Goal: Information Seeking & Learning: Learn about a topic

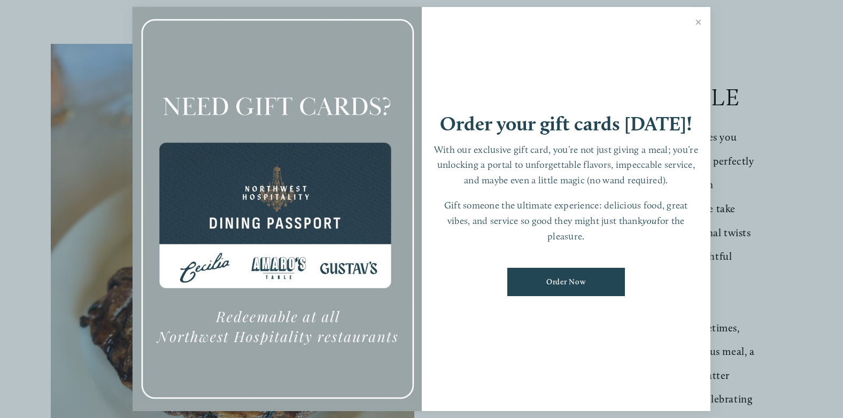
scroll to position [214, 0]
click at [697, 21] on link "Close" at bounding box center [698, 24] width 21 height 30
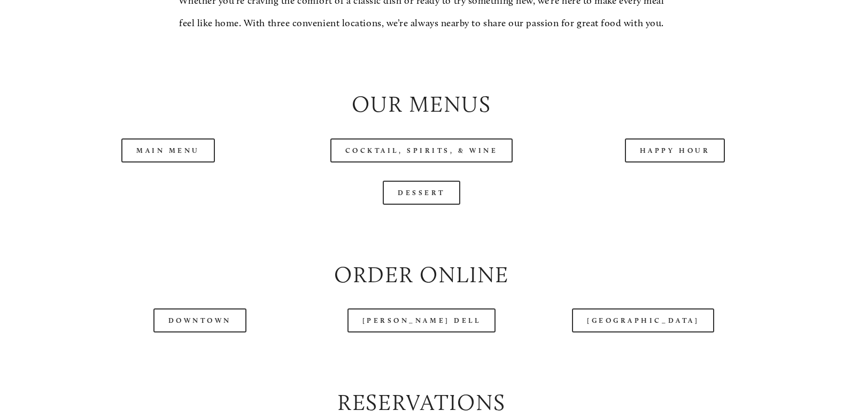
scroll to position [1112, 0]
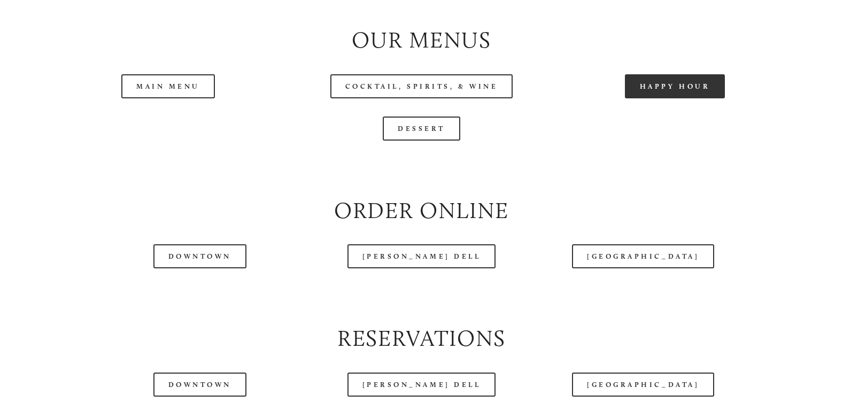
click at [646, 98] on link "Happy Hour" at bounding box center [675, 86] width 101 height 24
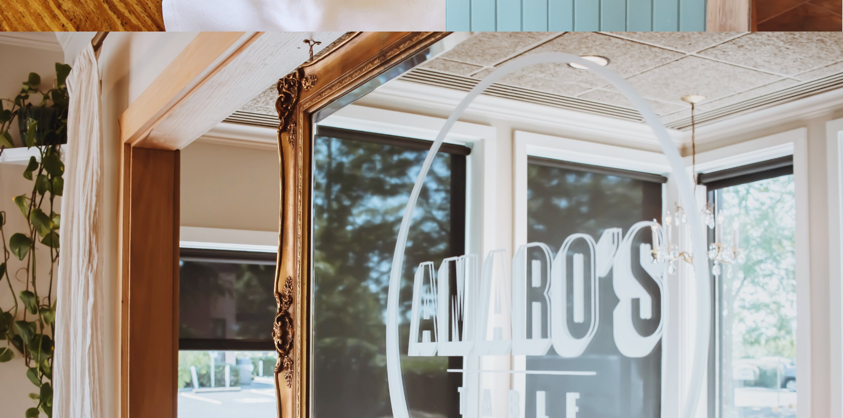
scroll to position [9841, 0]
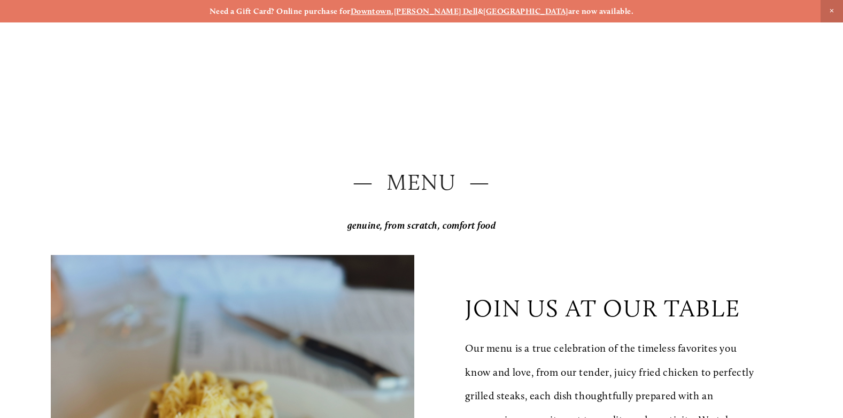
scroll to position [1112, 0]
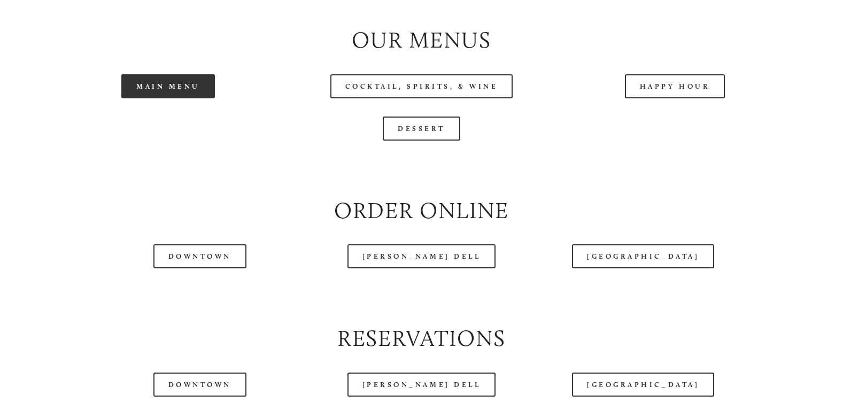
click at [189, 98] on link "Main Menu" at bounding box center [168, 86] width 94 height 24
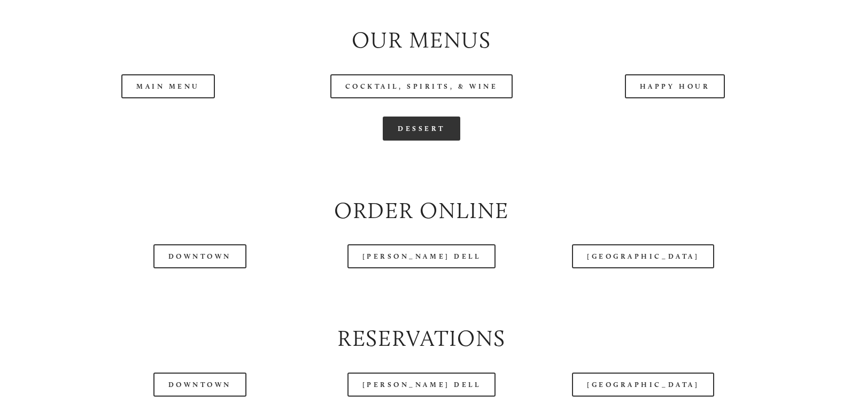
click at [422, 141] on link "Dessert" at bounding box center [422, 129] width 78 height 24
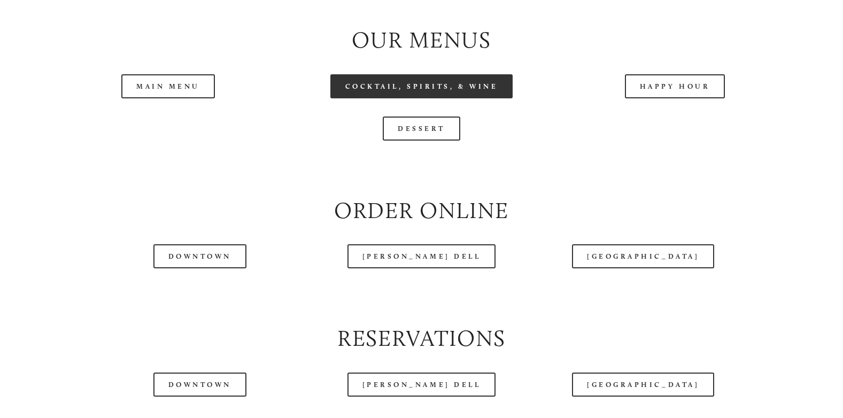
click at [438, 98] on link "Cocktail, Spirits, & Wine" at bounding box center [422, 86] width 183 height 24
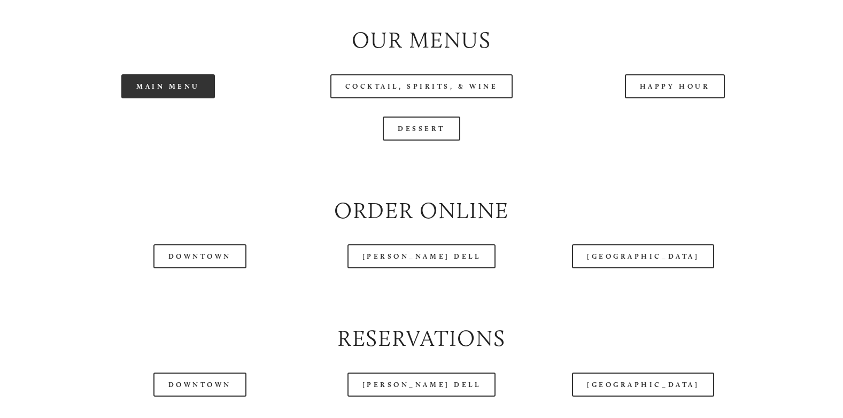
click at [189, 98] on link "Main Menu" at bounding box center [168, 86] width 94 height 24
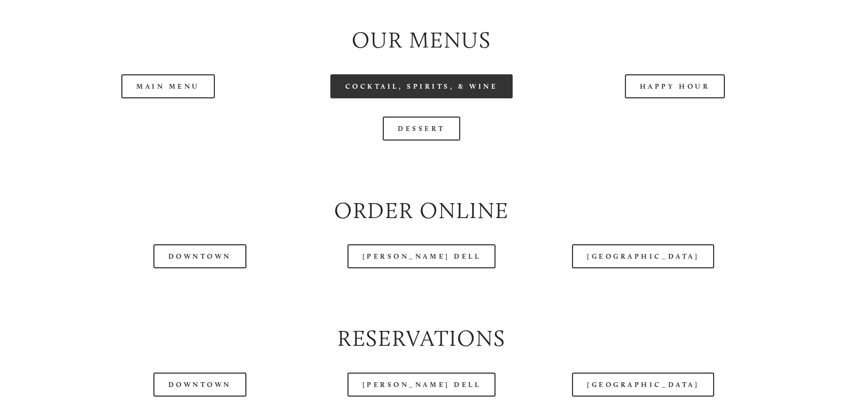
click at [428, 98] on link "Cocktail, Spirits, & Wine" at bounding box center [422, 86] width 183 height 24
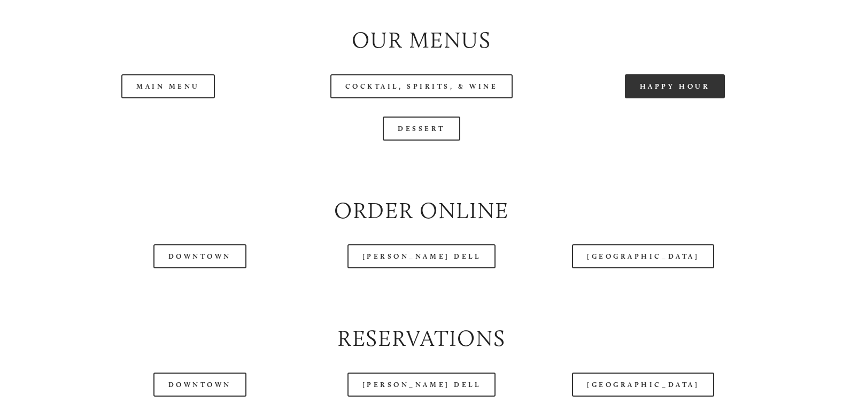
click at [632, 98] on link "Happy Hour" at bounding box center [675, 86] width 101 height 24
